Goal: Information Seeking & Learning: Check status

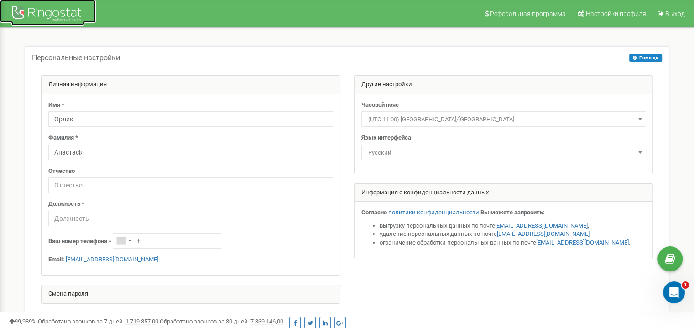
click at [53, 17] on div at bounding box center [47, 15] width 73 height 22
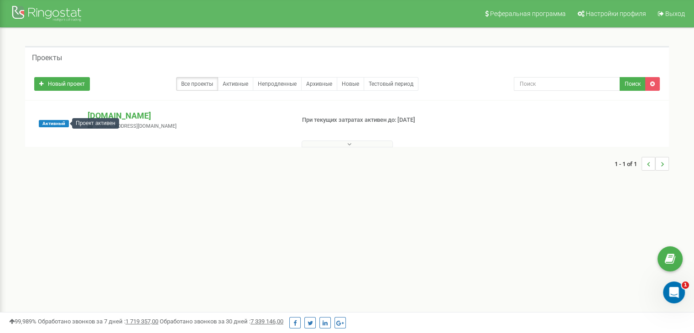
click at [67, 126] on span "Активный" at bounding box center [54, 123] width 30 height 7
click at [337, 146] on button at bounding box center [346, 143] width 91 height 7
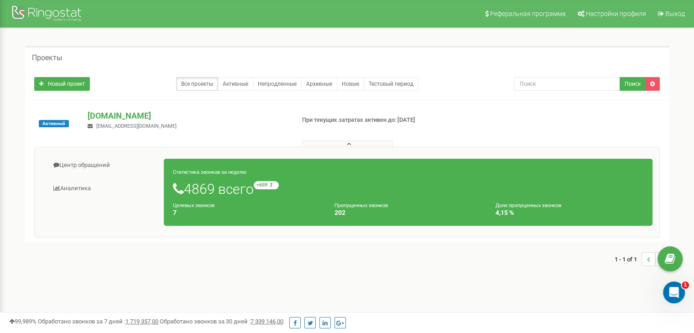
scroll to position [15, 0]
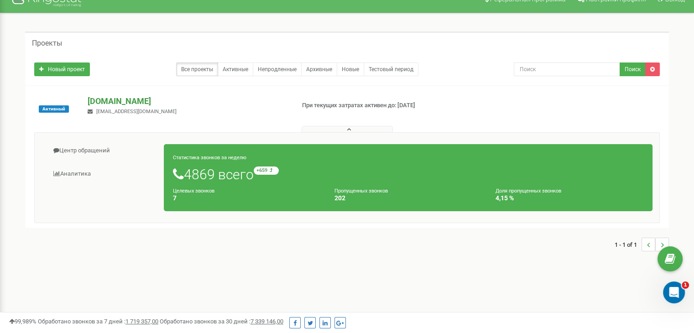
click at [137, 101] on p "study-less.school" at bounding box center [187, 101] width 199 height 12
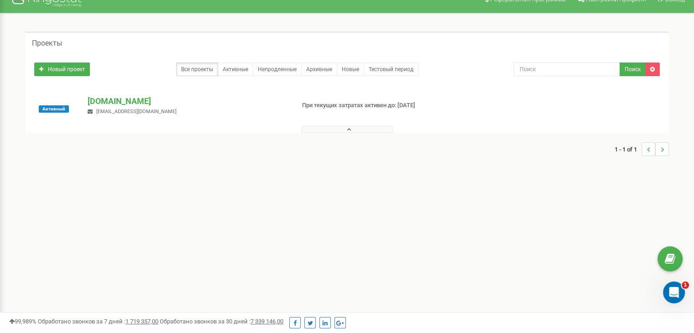
click at [401, 104] on p "При текущих затратах активен до: 21.08.2025" at bounding box center [375, 105] width 146 height 9
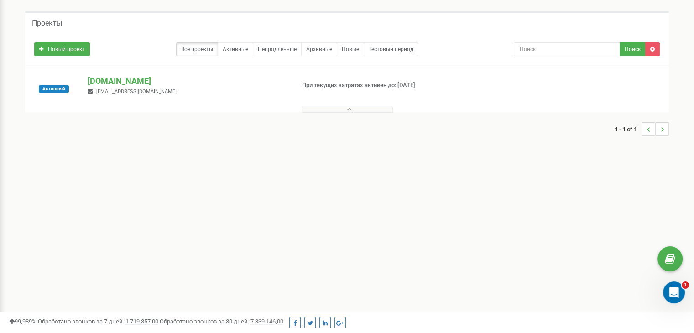
scroll to position [0, 0]
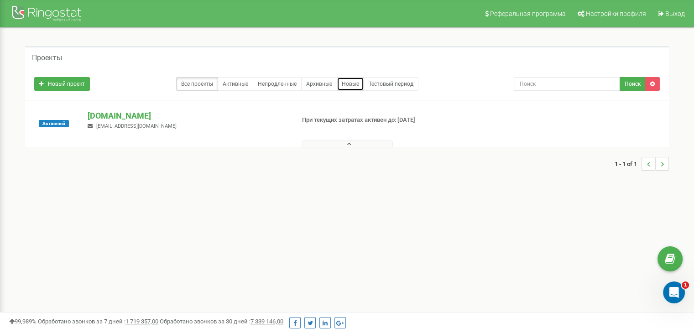
click at [350, 83] on link "Новые" at bounding box center [350, 84] width 27 height 14
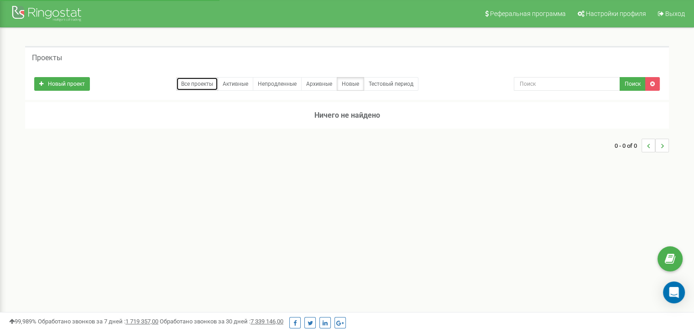
click at [205, 84] on link "Все проекты" at bounding box center [197, 84] width 42 height 14
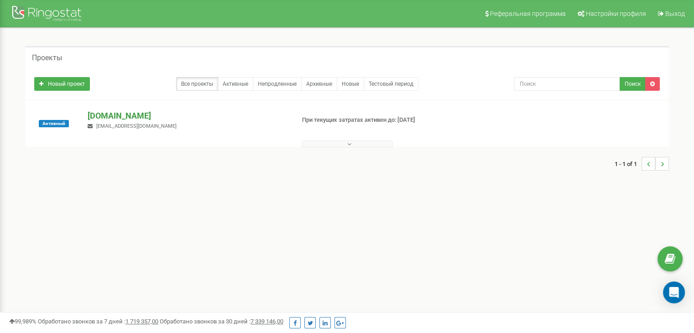
click at [116, 114] on p "study-less.school" at bounding box center [187, 116] width 199 height 12
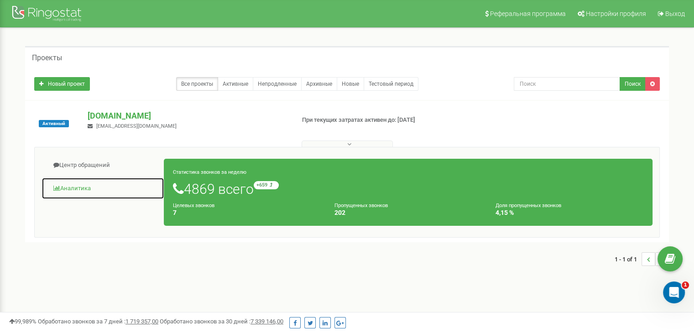
click at [68, 185] on link "Аналитика" at bounding box center [102, 188] width 123 height 22
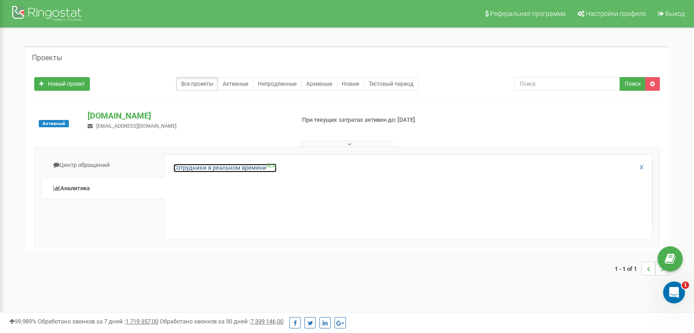
click at [248, 168] on link "Сотрудники в реальном времени NEW" at bounding box center [224, 168] width 103 height 9
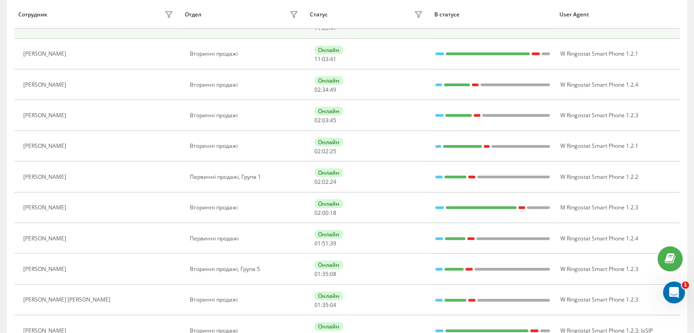
scroll to position [228, 0]
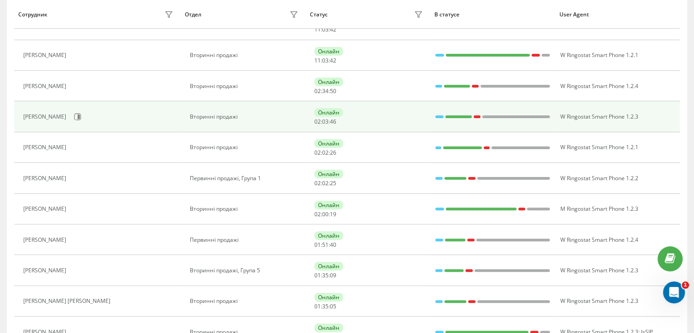
click at [268, 119] on div "Вторинні продажі" at bounding box center [245, 117] width 111 height 6
click at [38, 117] on div "Білоус Марія" at bounding box center [45, 117] width 45 height 6
click at [78, 114] on icon at bounding box center [79, 116] width 2 height 5
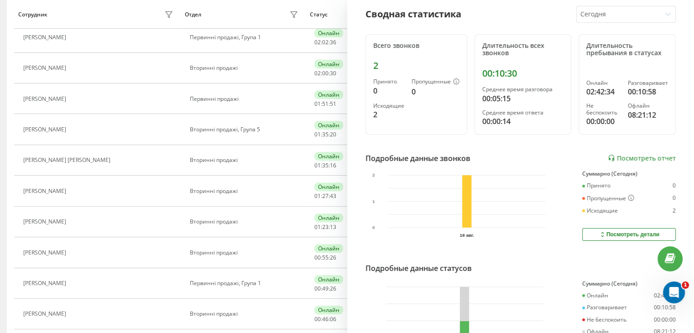
scroll to position [98, 0]
click at [598, 230] on div "Посмотреть детали" at bounding box center [628, 233] width 61 height 7
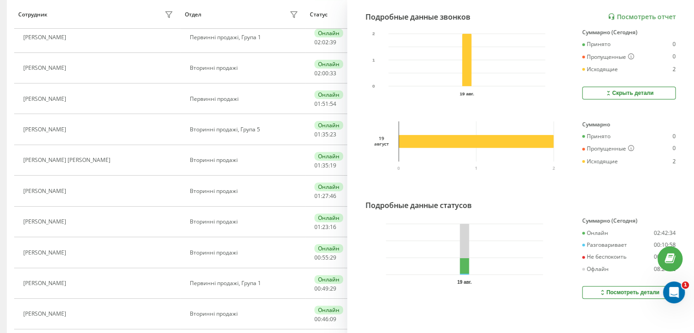
scroll to position [245, 0]
click at [600, 287] on div "Посмотреть детали" at bounding box center [628, 290] width 61 height 7
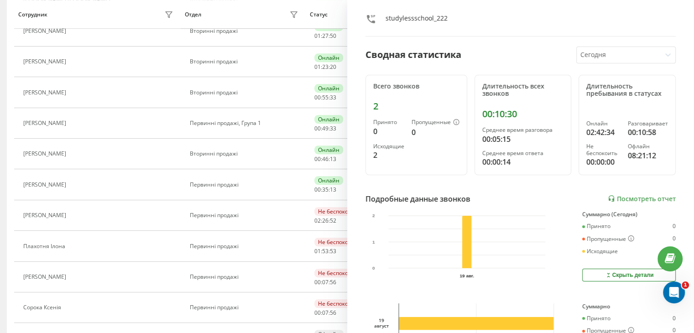
scroll to position [0, 0]
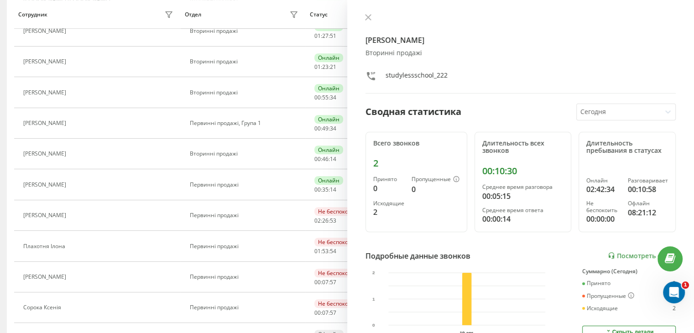
click at [375, 163] on div "2" at bounding box center [416, 163] width 86 height 11
click at [423, 117] on div "Сводная статистика" at bounding box center [413, 112] width 96 height 14
click at [493, 170] on div "00:10:30" at bounding box center [523, 171] width 82 height 11
click at [504, 207] on div "Среднее время ответа" at bounding box center [523, 210] width 82 height 6
click at [591, 189] on div "02:42:34" at bounding box center [603, 189] width 34 height 11
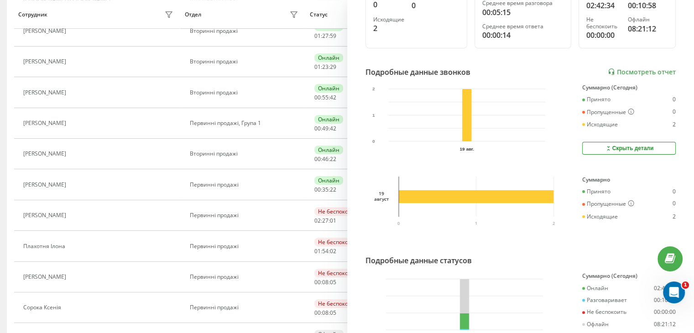
scroll to position [184, 0]
click at [632, 148] on div "Скрыть детали" at bounding box center [628, 147] width 49 height 7
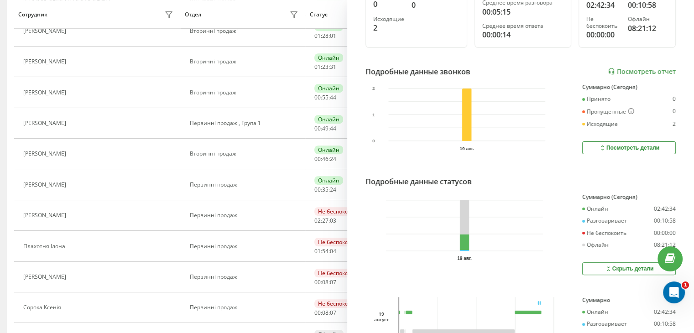
scroll to position [0, 0]
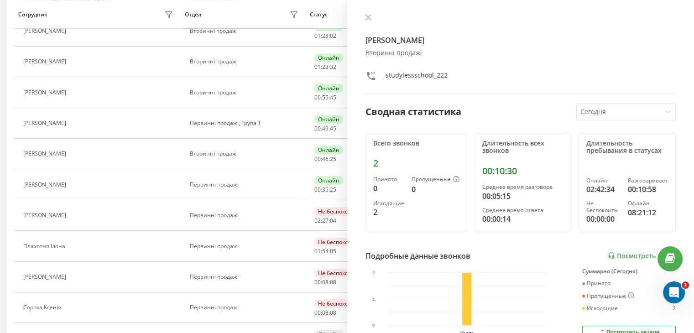
click at [391, 40] on h4 "Білоус Марія" at bounding box center [520, 40] width 311 height 11
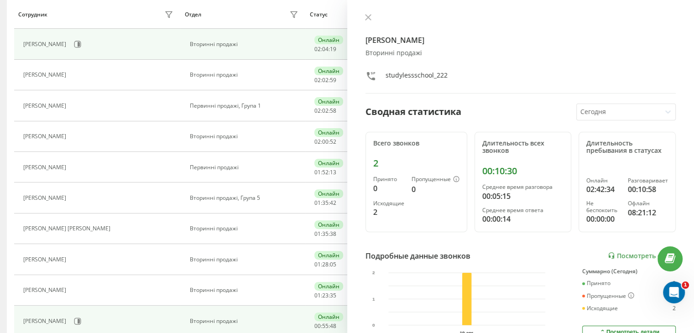
scroll to position [300, 0]
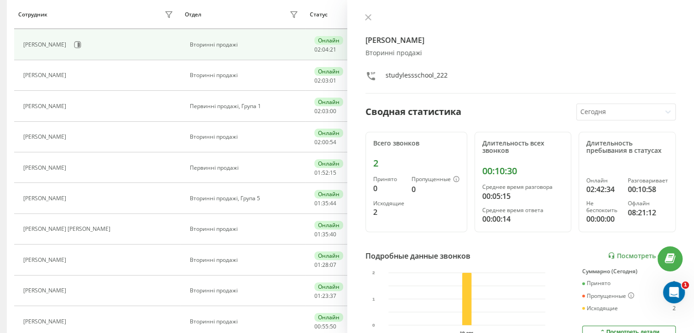
click at [148, 47] on div "Білоус Марія" at bounding box center [99, 45] width 152 height 16
click at [367, 19] on icon at bounding box center [367, 17] width 5 height 5
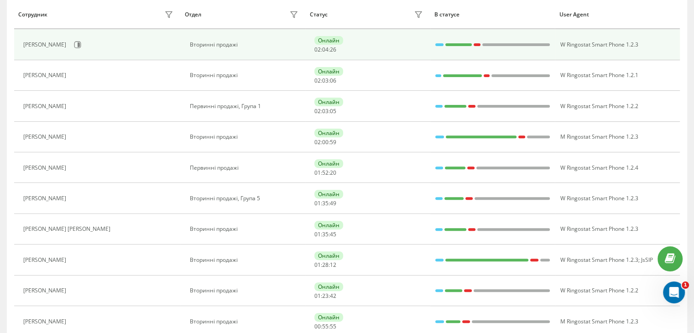
click at [466, 44] on div at bounding box center [458, 44] width 26 height 3
click at [369, 45] on div "Онлайн 02 : 04 : 27" at bounding box center [369, 44] width 111 height 17
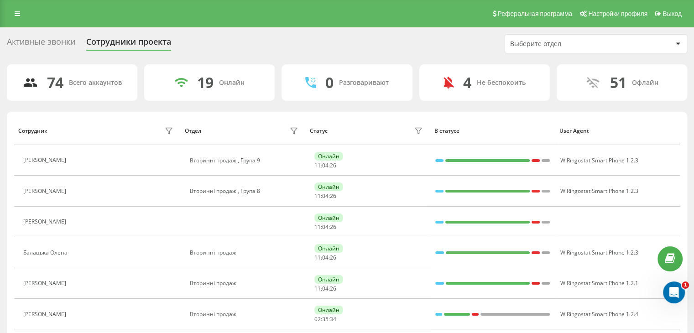
click at [368, 82] on div "Разговаривают" at bounding box center [364, 83] width 50 height 8
click at [682, 10] on link "Выход" at bounding box center [667, 13] width 34 height 27
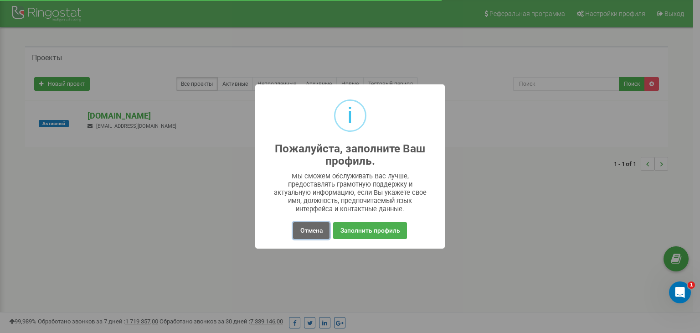
click at [316, 232] on button "Отмена" at bounding box center [311, 230] width 36 height 17
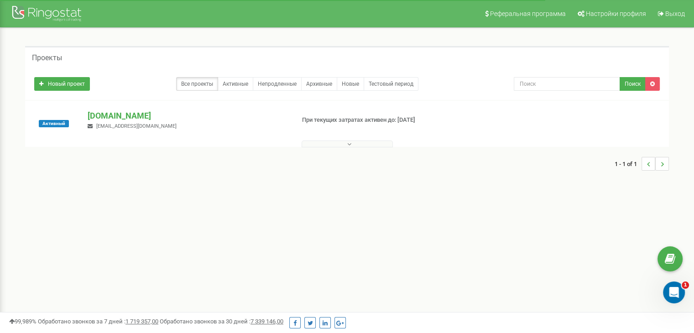
click at [359, 140] on button at bounding box center [346, 143] width 91 height 7
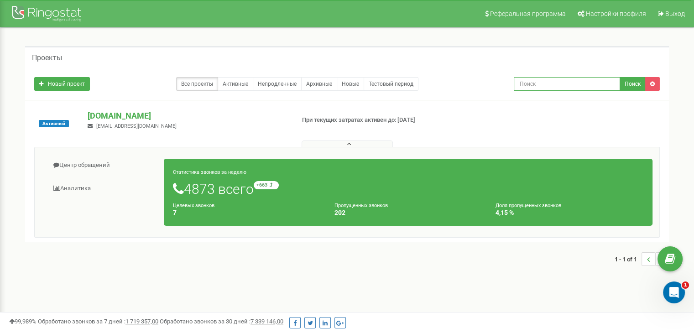
click at [548, 81] on input "text" at bounding box center [567, 84] width 106 height 14
paste input "380663719591"
type input "380663719591"
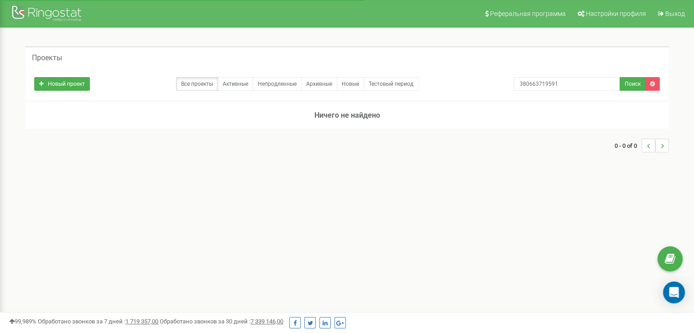
click at [628, 83] on button "Поиск" at bounding box center [632, 84] width 26 height 14
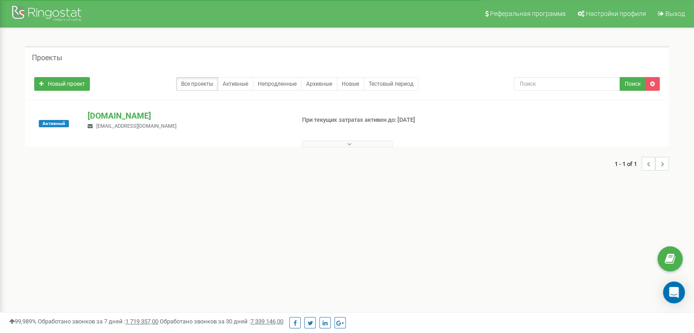
click at [119, 110] on p "[DOMAIN_NAME]" at bounding box center [187, 116] width 199 height 12
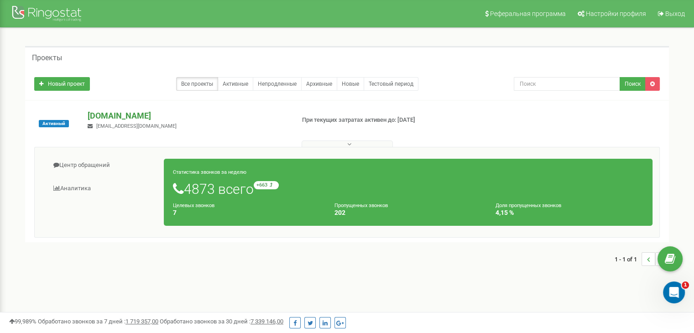
click at [112, 111] on p "[DOMAIN_NAME]" at bounding box center [187, 116] width 199 height 12
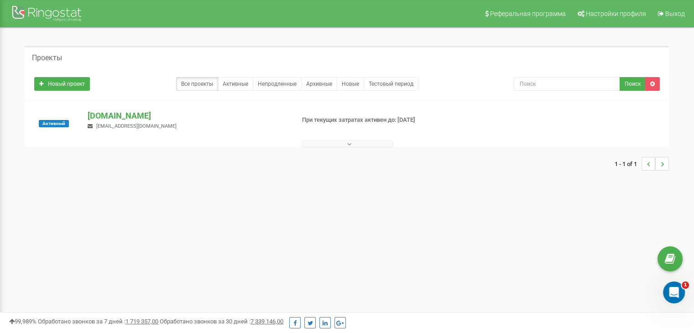
click at [358, 141] on button at bounding box center [346, 143] width 91 height 7
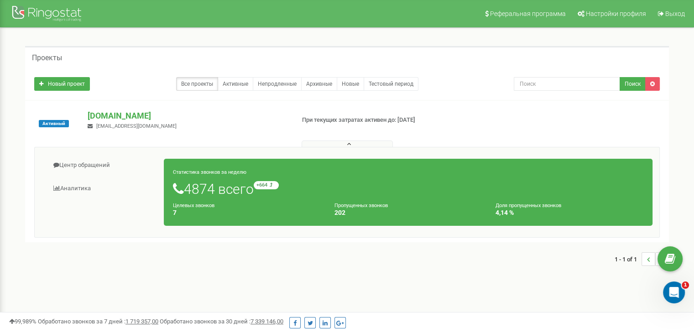
click at [207, 173] on small "Статистика звонков за неделю" at bounding box center [209, 172] width 73 height 6
click at [192, 204] on small "Целевых звонков" at bounding box center [193, 205] width 41 height 6
click at [213, 189] on h1 "4874 всего +664 относительно прошлой недели" at bounding box center [408, 189] width 470 height 16
click at [261, 182] on small "+664 относительно прошлой недели" at bounding box center [307, 185] width 107 height 8
click at [607, 17] on span "Настройки профиля" at bounding box center [616, 13] width 60 height 7
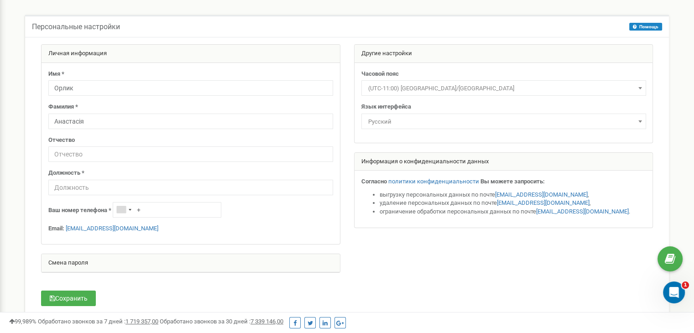
scroll to position [27, 0]
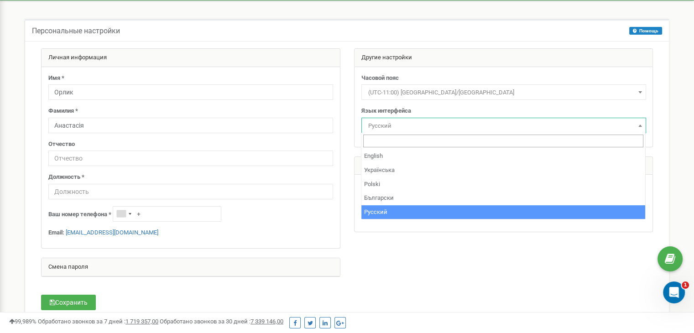
click at [468, 124] on span "Русский" at bounding box center [503, 125] width 278 height 13
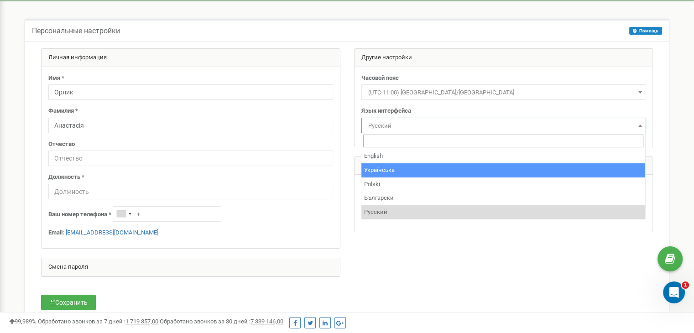
select select "ukr"
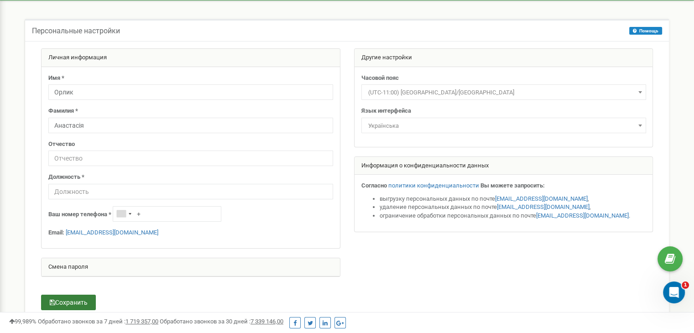
click at [67, 304] on button "Сохранить" at bounding box center [68, 303] width 55 height 16
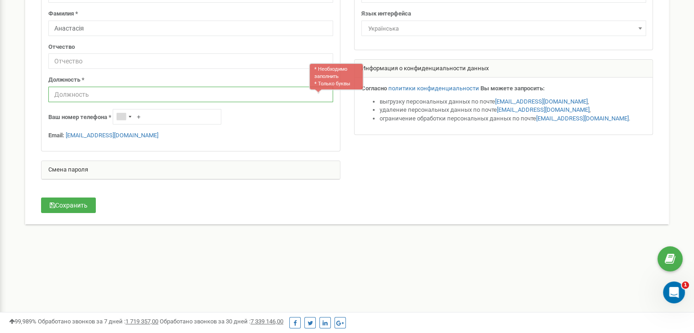
scroll to position [88, 0]
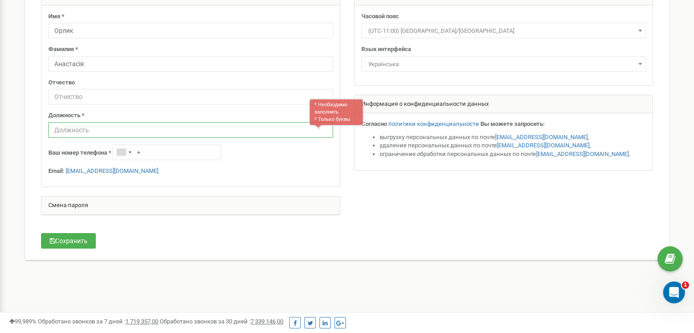
click at [193, 131] on input "text" at bounding box center [190, 130] width 285 height 16
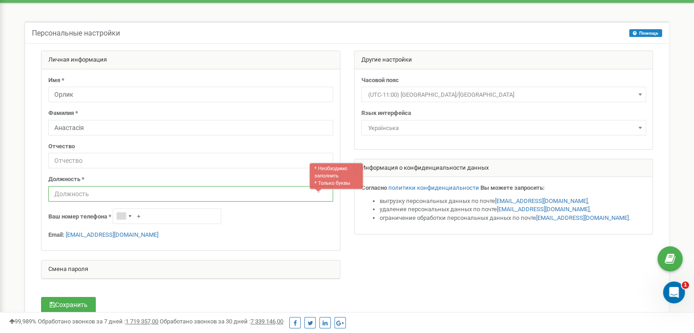
scroll to position [0, 0]
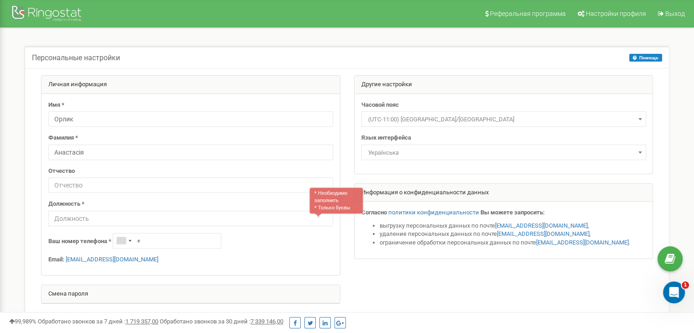
click at [400, 275] on div at bounding box center [346, 194] width 625 height 238
click at [597, 14] on span "Настройки профиля" at bounding box center [616, 13] width 60 height 7
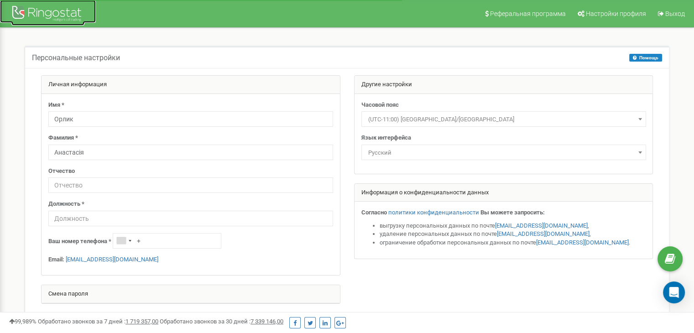
click at [71, 11] on div at bounding box center [47, 15] width 73 height 22
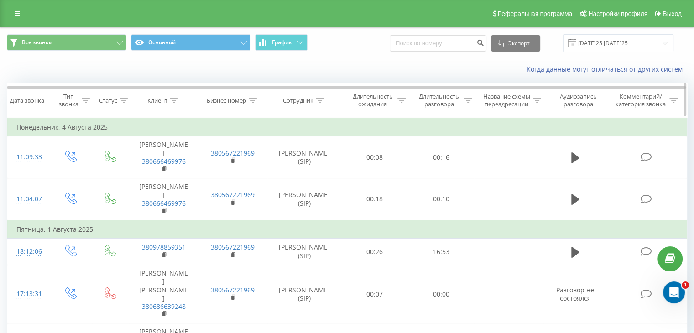
click at [174, 99] on icon at bounding box center [174, 100] width 8 height 5
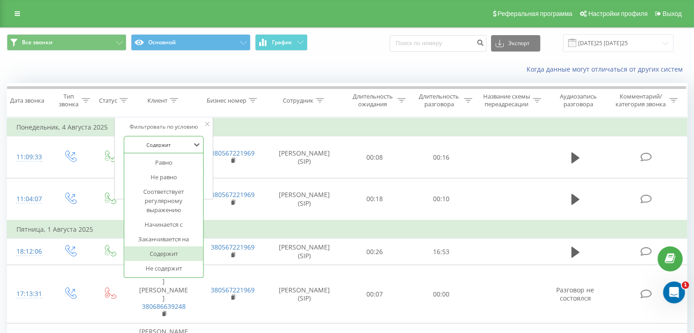
click at [170, 149] on div "Содержит" at bounding box center [158, 145] width 67 height 14
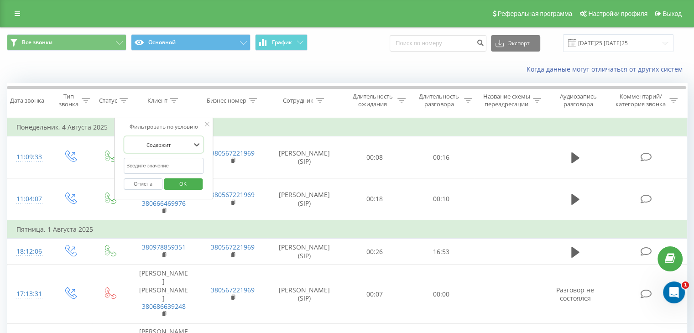
click at [170, 149] on div "Содержит" at bounding box center [158, 145] width 67 height 14
click at [166, 165] on input "text" at bounding box center [164, 166] width 80 height 16
paste input "38066371959"
type input "38066371959"
click at [181, 189] on span "OK" at bounding box center [183, 183] width 26 height 14
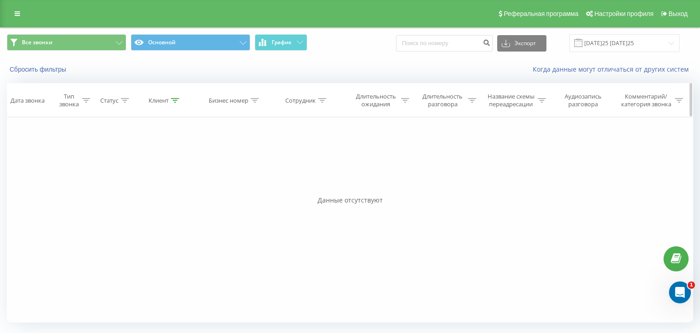
click at [171, 101] on icon at bounding box center [175, 100] width 8 height 5
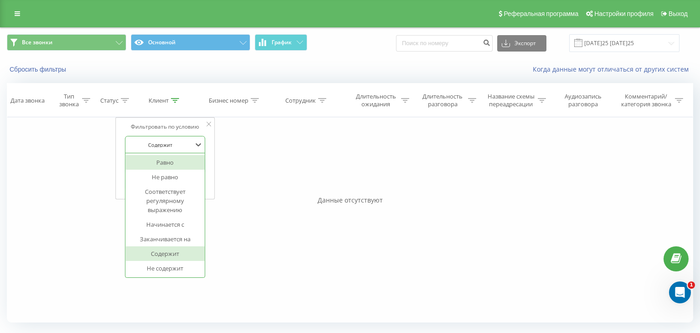
click at [178, 146] on div at bounding box center [160, 144] width 65 height 9
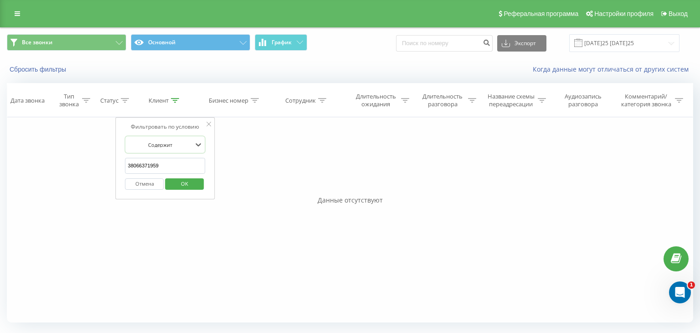
click at [178, 146] on div at bounding box center [160, 144] width 65 height 9
click at [171, 101] on icon at bounding box center [175, 100] width 8 height 5
click at [187, 188] on span "OK" at bounding box center [185, 183] width 26 height 14
click at [174, 103] on div at bounding box center [175, 101] width 8 height 8
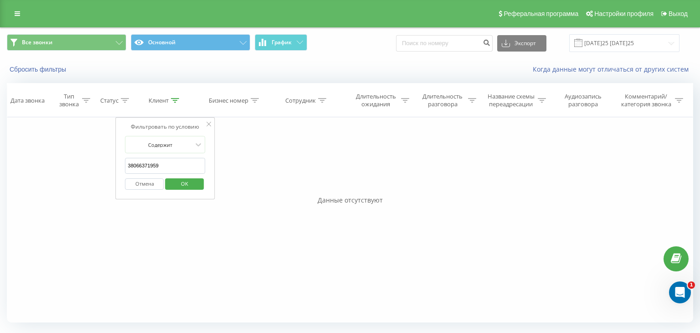
click at [176, 164] on input "38066371959" at bounding box center [165, 166] width 80 height 16
click at [192, 187] on span "OK" at bounding box center [185, 183] width 26 height 14
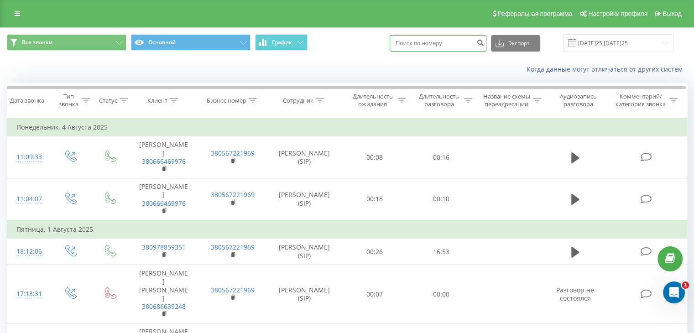
click at [414, 43] on input at bounding box center [437, 43] width 97 height 16
paste input "38066371959"
type input "38066371959"
